Goal: Check status: Check status

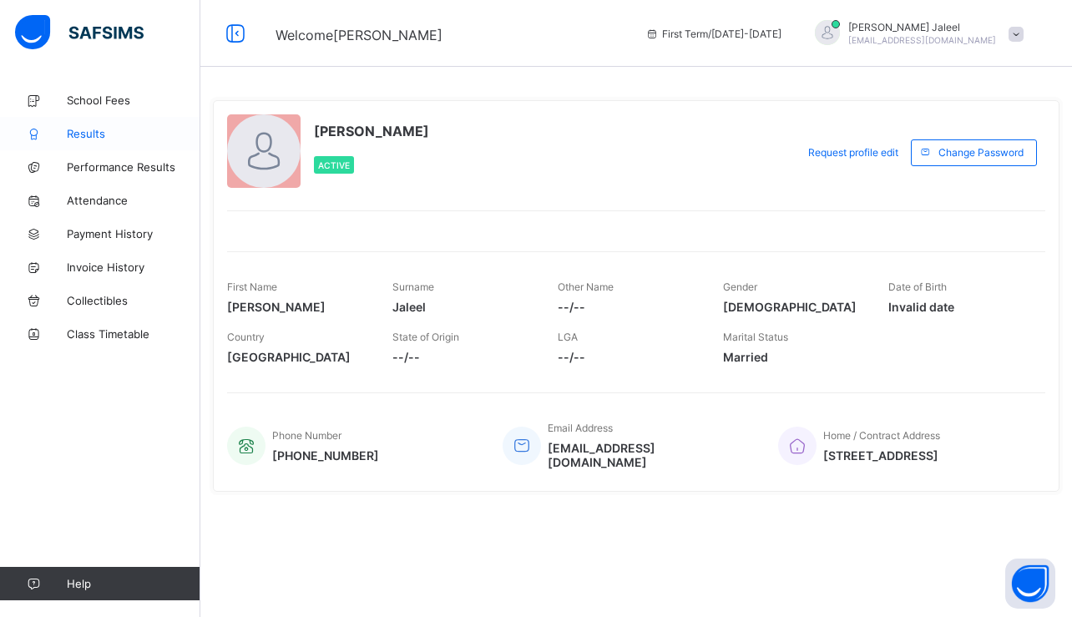
click at [90, 138] on span "Results" at bounding box center [134, 133] width 134 height 13
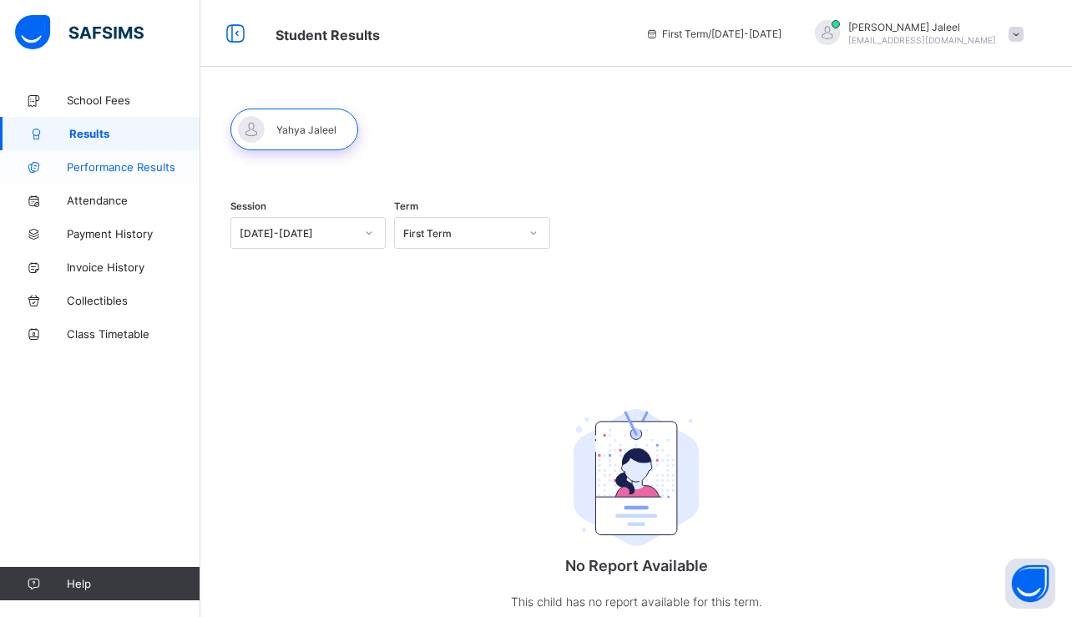
click at [158, 182] on link "Performance Results" at bounding box center [100, 166] width 200 height 33
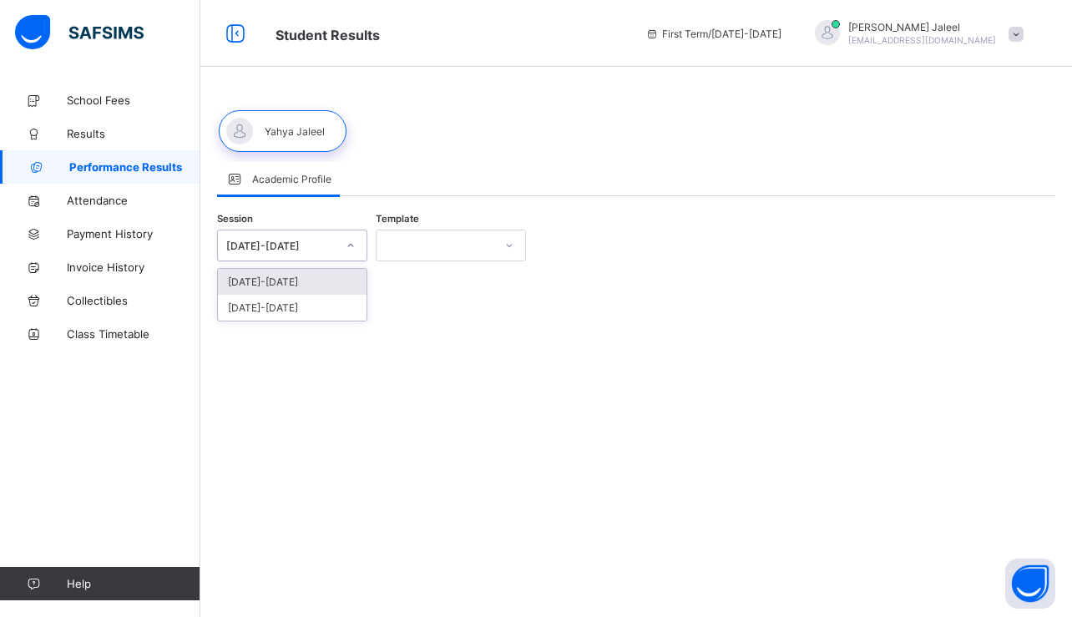
click at [283, 245] on div "[DATE]-[DATE]" at bounding box center [281, 246] width 110 height 13
click at [277, 282] on div "[DATE]-[DATE]" at bounding box center [292, 282] width 149 height 26
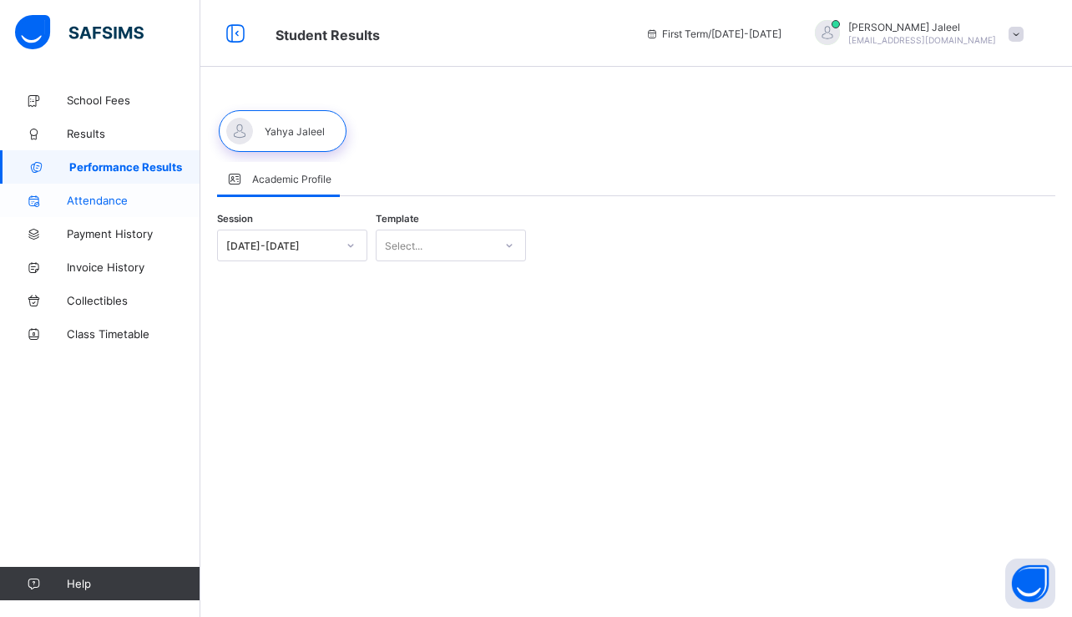
click at [58, 195] on icon at bounding box center [33, 201] width 67 height 13
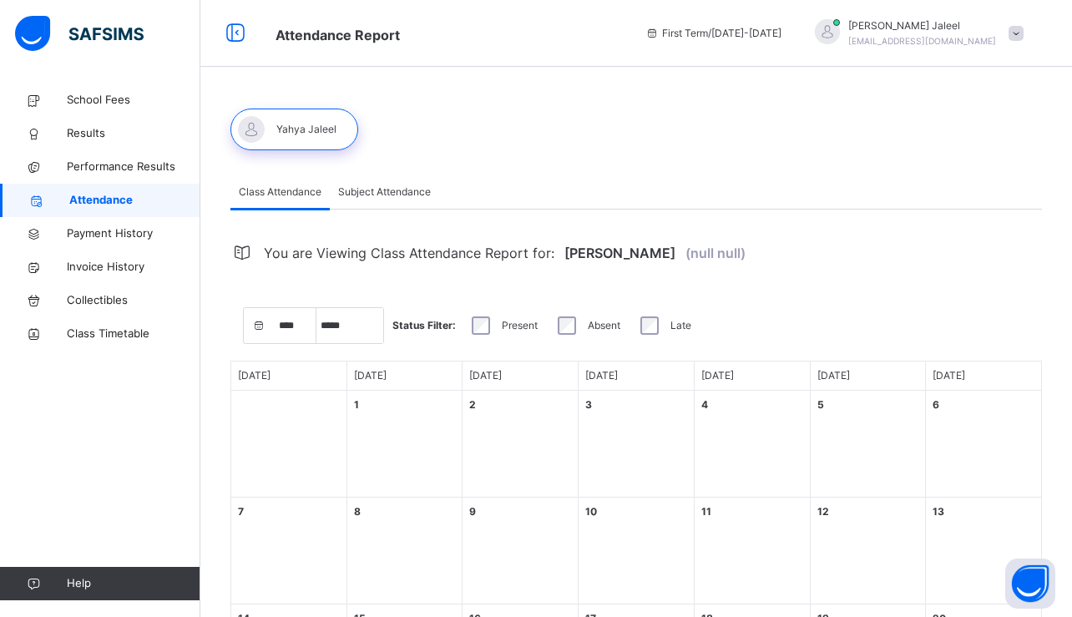
select select "****"
select select "*"
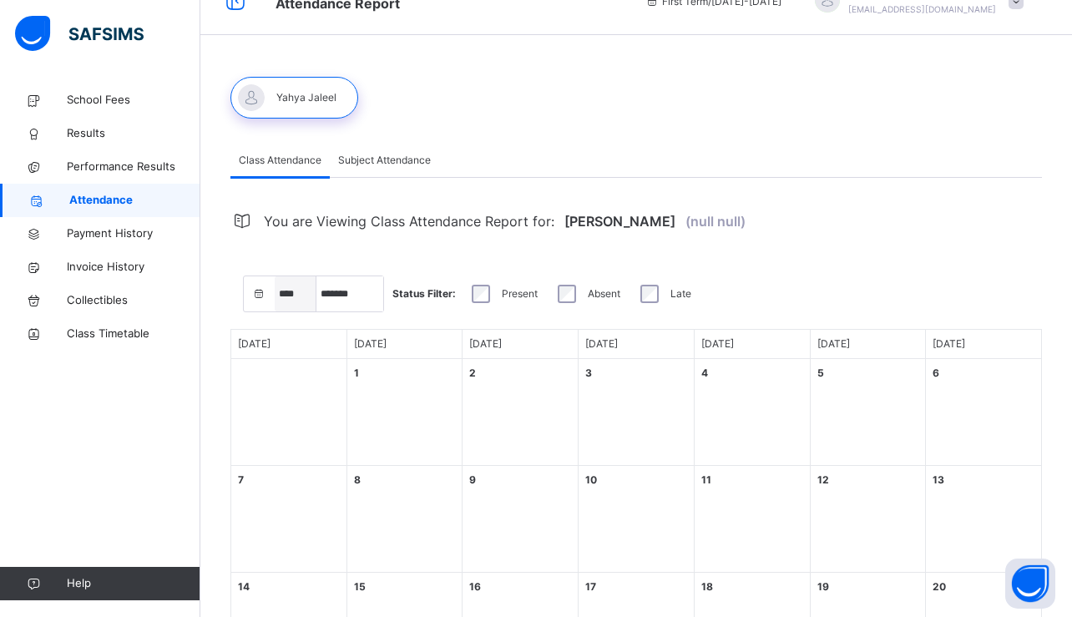
scroll to position [23, 0]
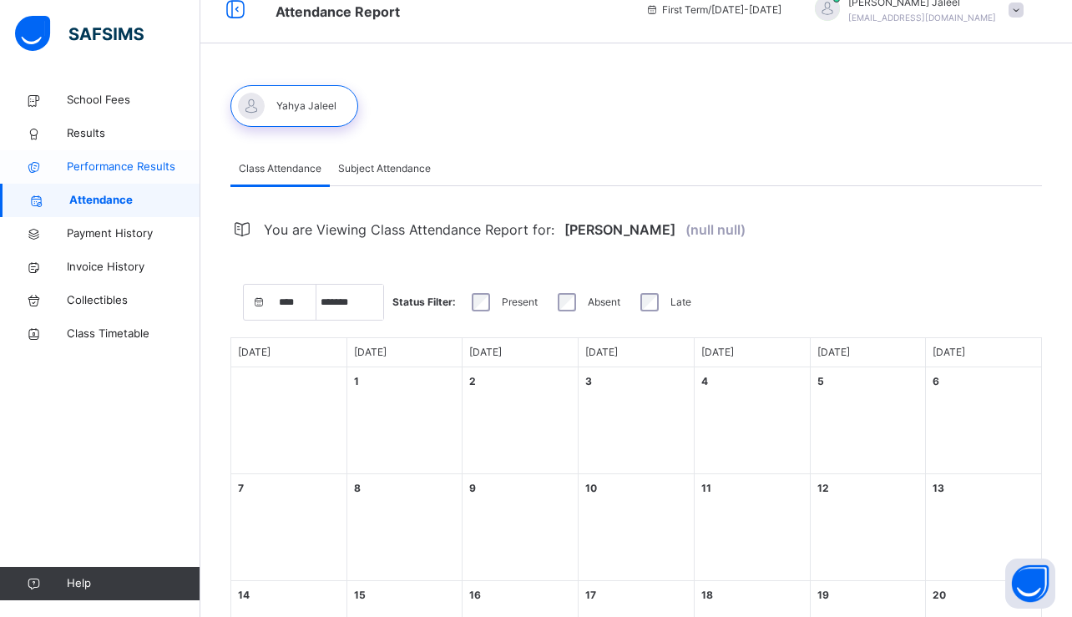
click at [145, 162] on span "Performance Results" at bounding box center [134, 167] width 134 height 17
